Goal: Task Accomplishment & Management: Manage account settings

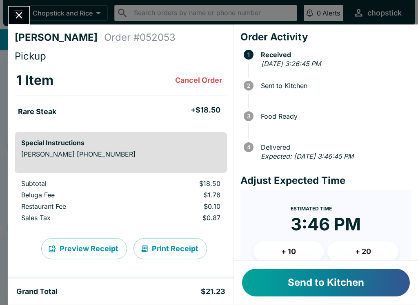
click at [322, 301] on div "Send to Kitchen" at bounding box center [326, 283] width 184 height 44
click at [302, 290] on button "Send to Kitchen" at bounding box center [326, 283] width 168 height 28
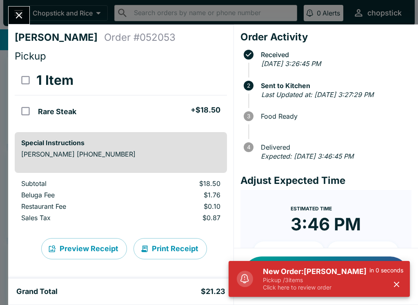
click at [288, 274] on h5 "New Order: Noa Lee" at bounding box center [316, 272] width 106 height 10
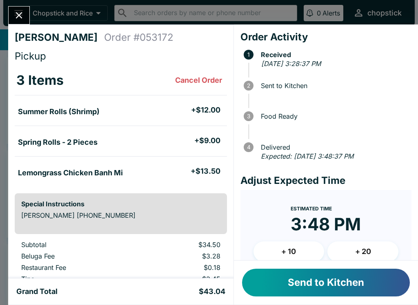
click at [294, 295] on button "Send to Kitchen" at bounding box center [326, 283] width 168 height 28
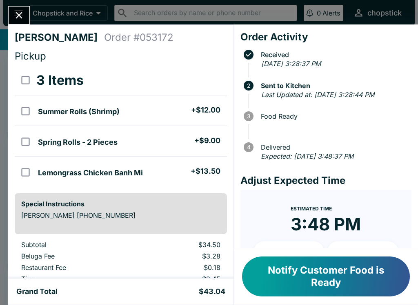
click at [18, 14] on icon "Close" at bounding box center [19, 15] width 7 height 7
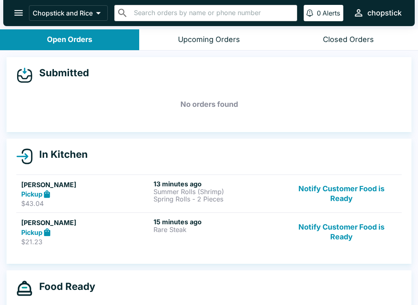
click at [74, 220] on h5 "[PERSON_NAME]" at bounding box center [85, 223] width 129 height 10
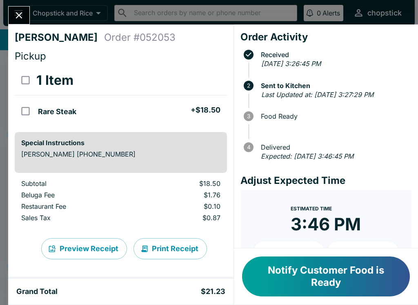
click at [20, 22] on button "Close" at bounding box center [19, 16] width 21 height 18
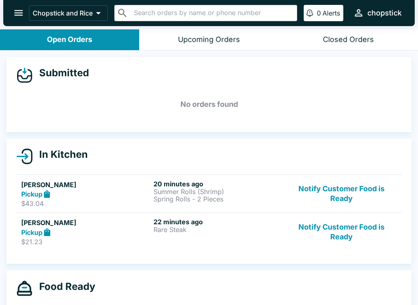
click at [338, 192] on button "Notify Customer Food is Ready" at bounding box center [341, 194] width 111 height 28
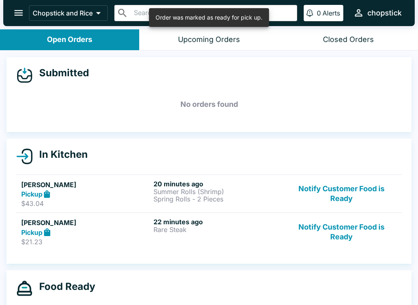
click at [346, 204] on button "Notify Customer Food is Ready" at bounding box center [341, 194] width 111 height 28
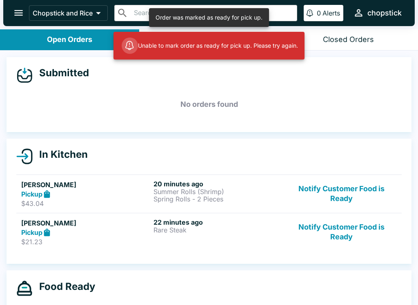
click at [350, 207] on button "Notify Customer Food is Ready" at bounding box center [341, 194] width 111 height 28
click at [348, 224] on button "Notify Customer Food is Ready" at bounding box center [341, 232] width 111 height 28
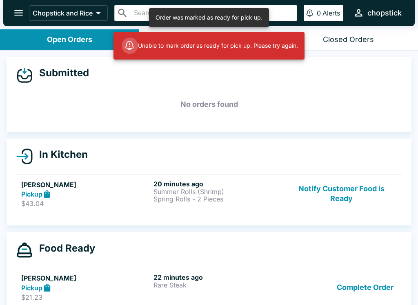
click at [334, 34] on button "Closed Orders" at bounding box center [348, 39] width 139 height 21
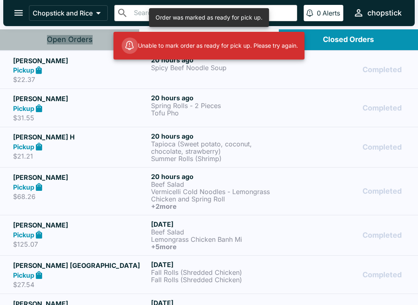
click at [80, 36] on div "Open Orders" at bounding box center [70, 39] width 46 height 9
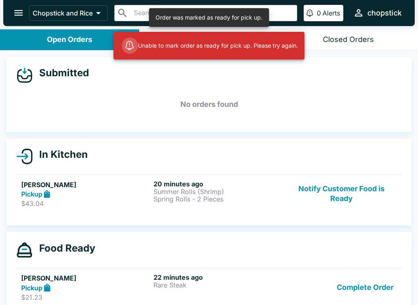
click at [331, 200] on button "Notify Customer Food is Ready" at bounding box center [341, 194] width 111 height 28
click at [348, 167] on div "In Kitchen Noa Lee Pickup $43.04 20 minutes ago Summer Rolls (Shrimp) Spring Ro…" at bounding box center [209, 182] width 405 height 87
click at [322, 198] on button "Notify Customer Food is Ready" at bounding box center [341, 194] width 111 height 28
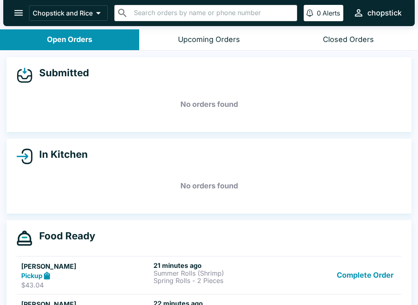
click at [363, 275] on button "Complete Order" at bounding box center [364, 275] width 63 height 28
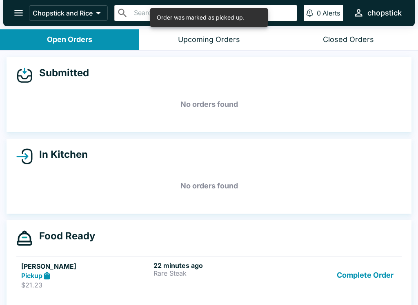
click at [360, 272] on button "Complete Order" at bounding box center [364, 275] width 63 height 28
